Goal: Task Accomplishment & Management: Manage account settings

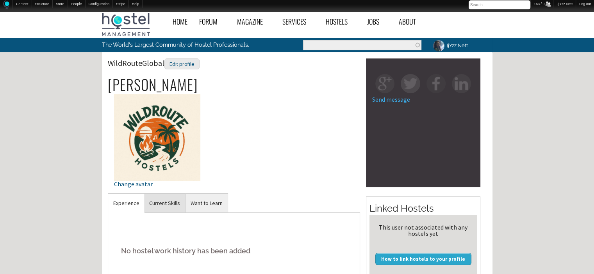
click at [152, 203] on link "Current Skills" at bounding box center [164, 203] width 41 height 19
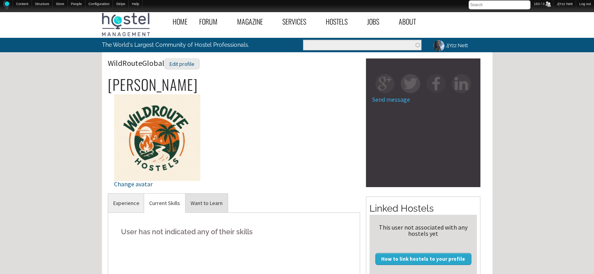
click at [198, 198] on link "Want to Learn" at bounding box center [206, 203] width 42 height 19
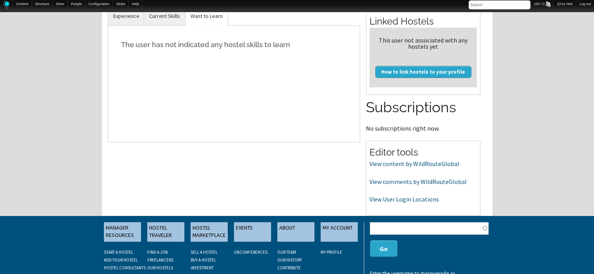
scroll to position [203, 0]
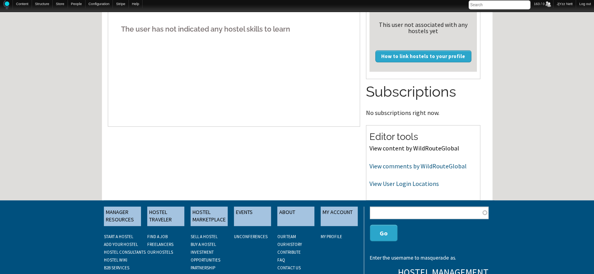
click at [400, 147] on link "View content by WildRouteGlobal" at bounding box center [414, 148] width 90 height 8
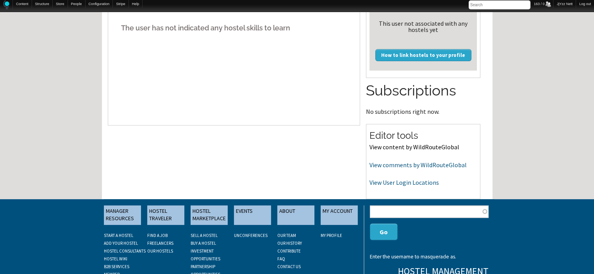
scroll to position [219, 0]
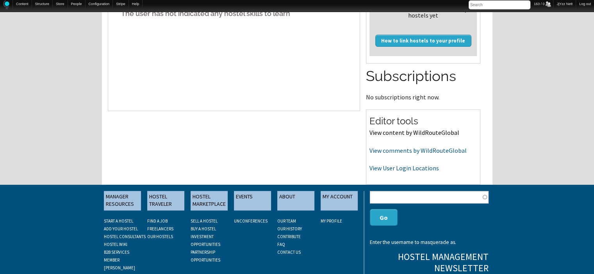
click at [434, 132] on link "View content by WildRouteGlobal" at bounding box center [414, 133] width 90 height 8
click at [415, 151] on link "View comments by WildRouteGlobal" at bounding box center [417, 151] width 97 height 8
click at [417, 171] on link "View User Login Locations" at bounding box center [403, 168] width 69 height 8
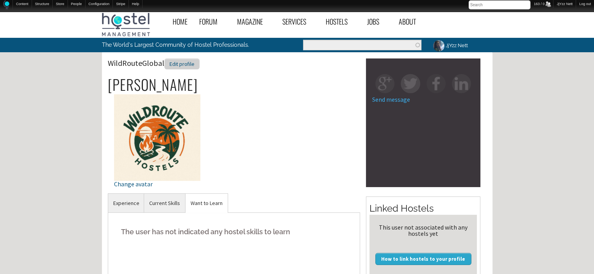
click at [183, 64] on div "Edit profile" at bounding box center [181, 64] width 35 height 11
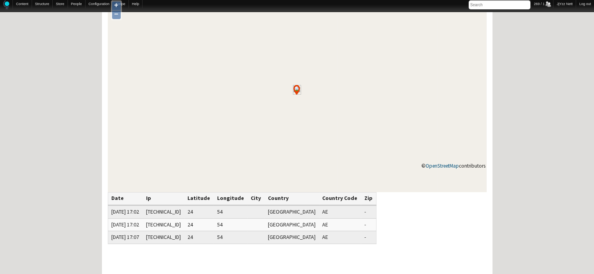
scroll to position [62, 0]
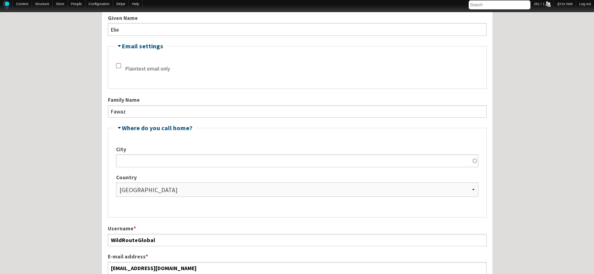
scroll to position [157, 0]
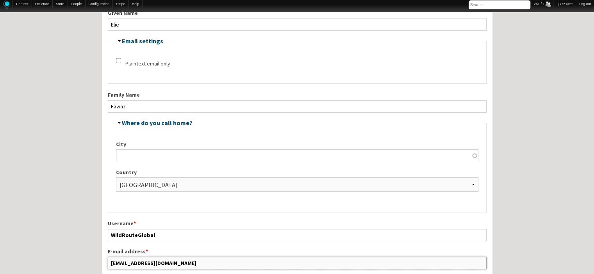
drag, startPoint x: 185, startPoint y: 260, endPoint x: 104, endPoint y: 260, distance: 80.8
